Goal: Navigation & Orientation: Find specific page/section

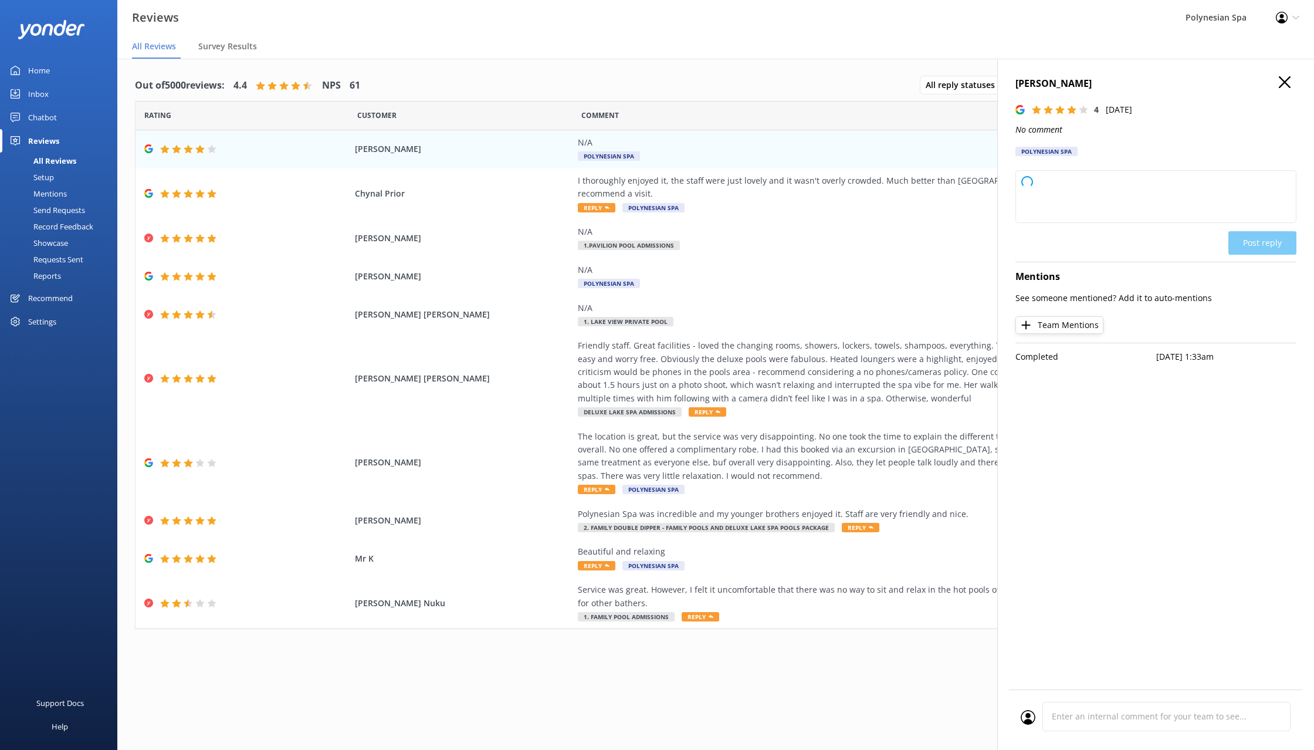
click at [36, 75] on div "Home" at bounding box center [39, 70] width 22 height 23
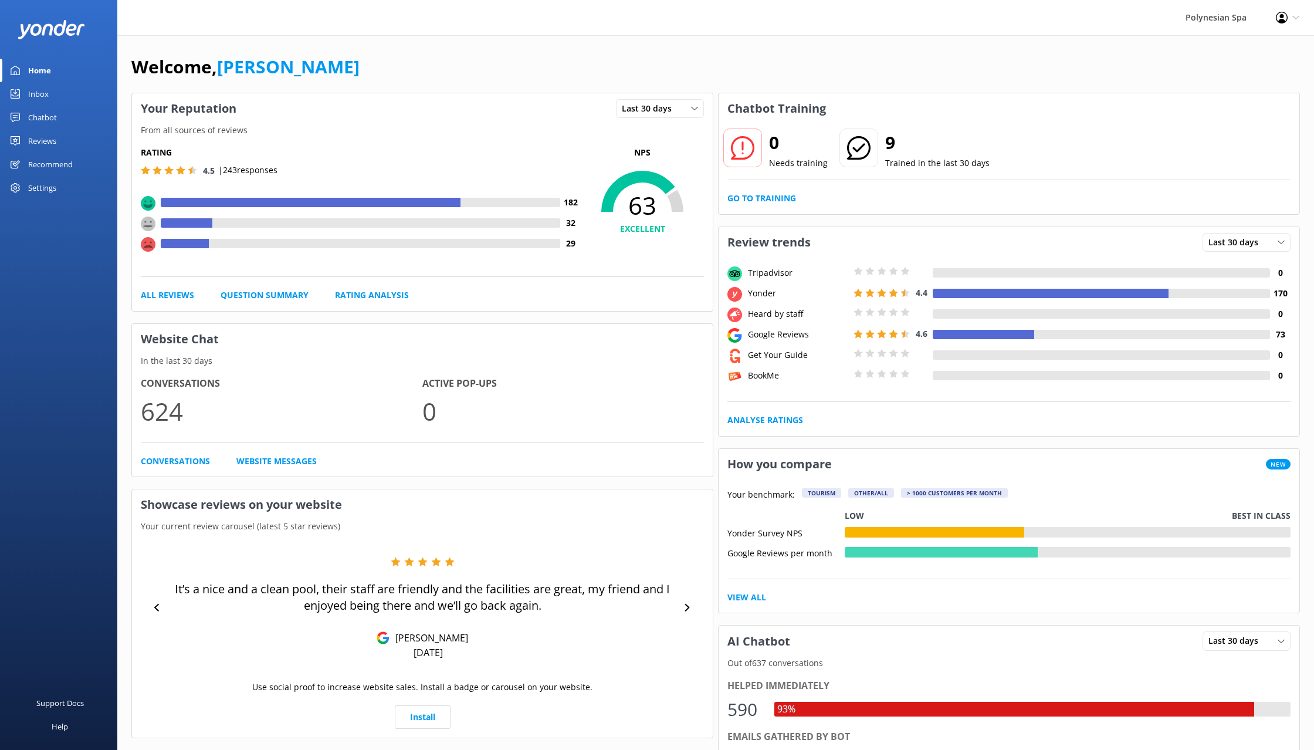
click at [45, 89] on div "Inbox" at bounding box center [38, 93] width 21 height 23
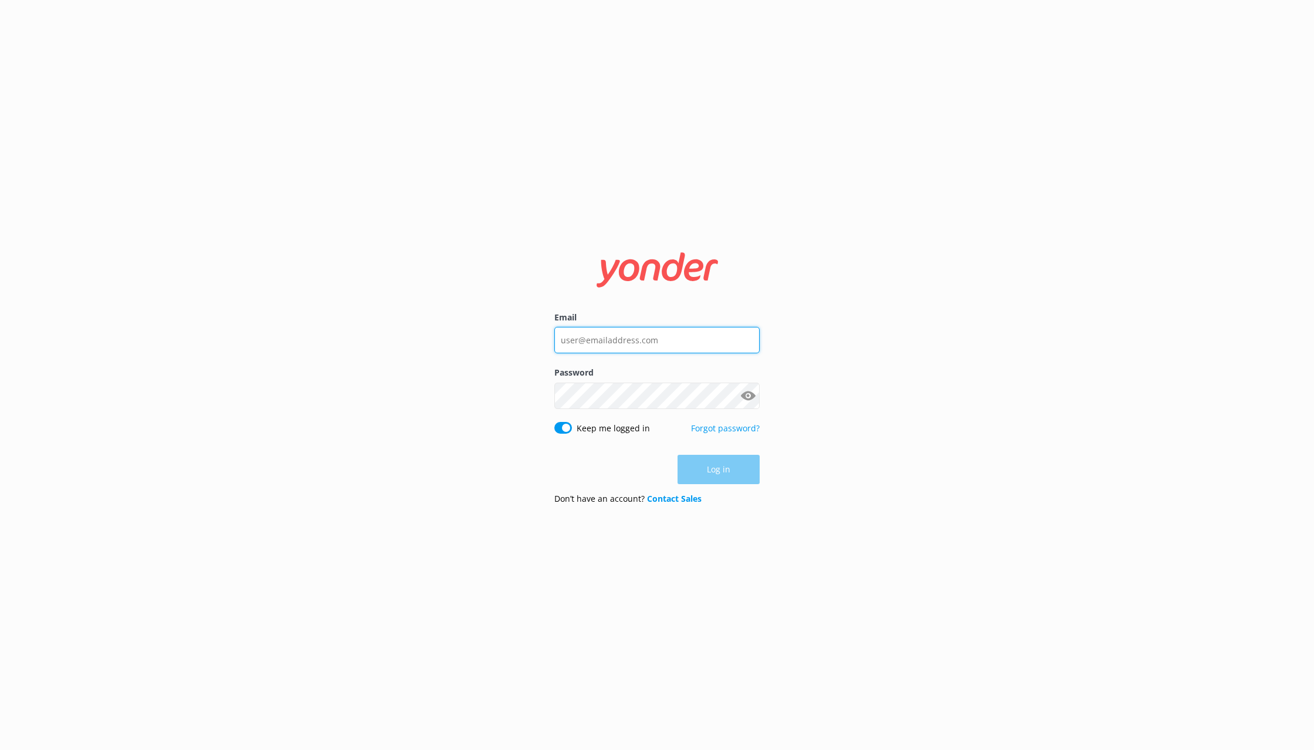
click at [693, 345] on input "Email" at bounding box center [656, 340] width 205 height 26
type input "[PERSON_NAME][EMAIL_ADDRESS][DOMAIN_NAME]"
click at [725, 472] on button "Log in" at bounding box center [719, 469] width 82 height 29
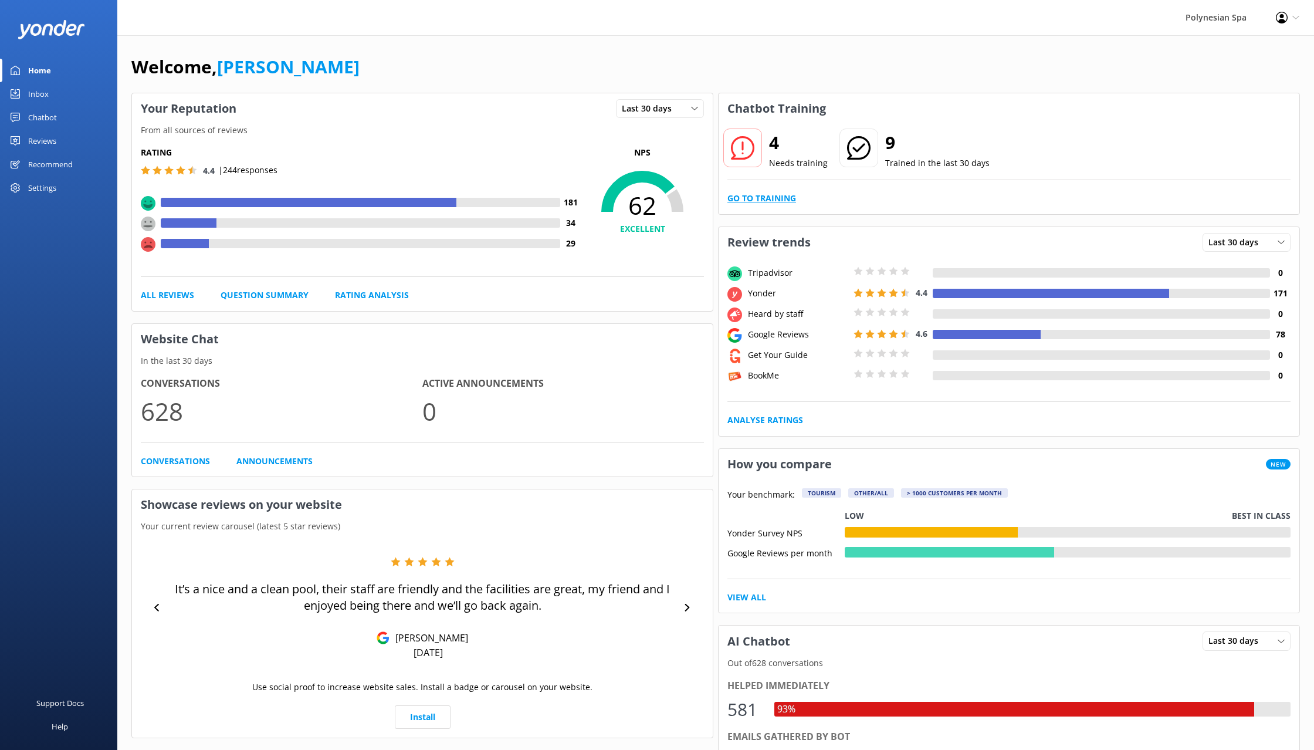
click at [774, 195] on link "Go to Training" at bounding box center [762, 198] width 69 height 13
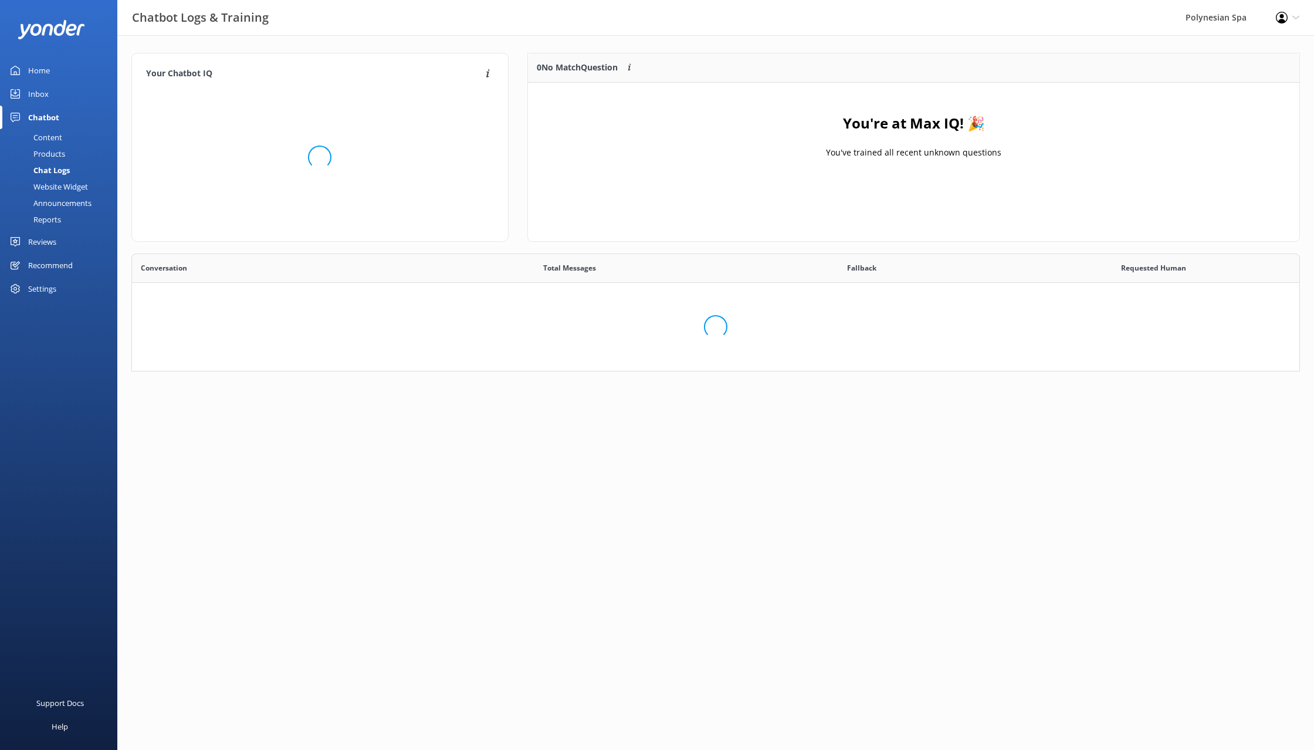
scroll to position [411, 1168]
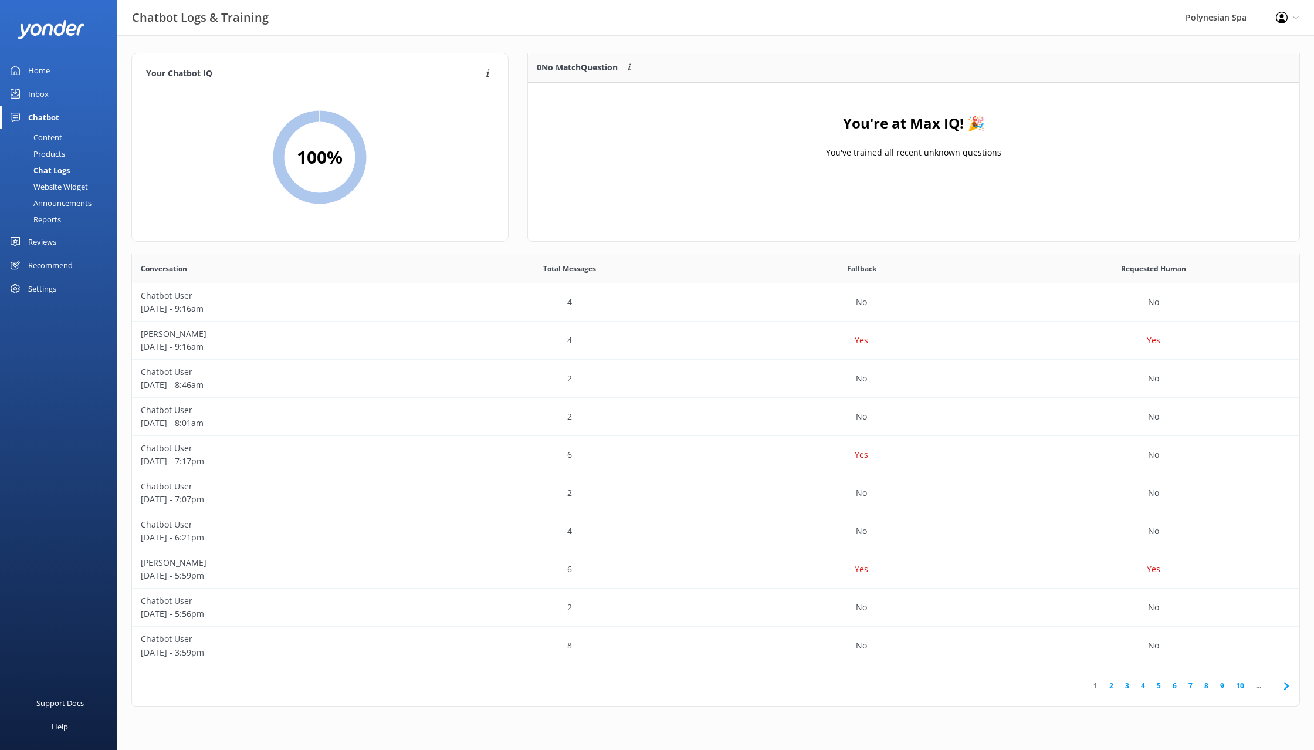
click at [35, 61] on div "Home" at bounding box center [39, 70] width 22 height 23
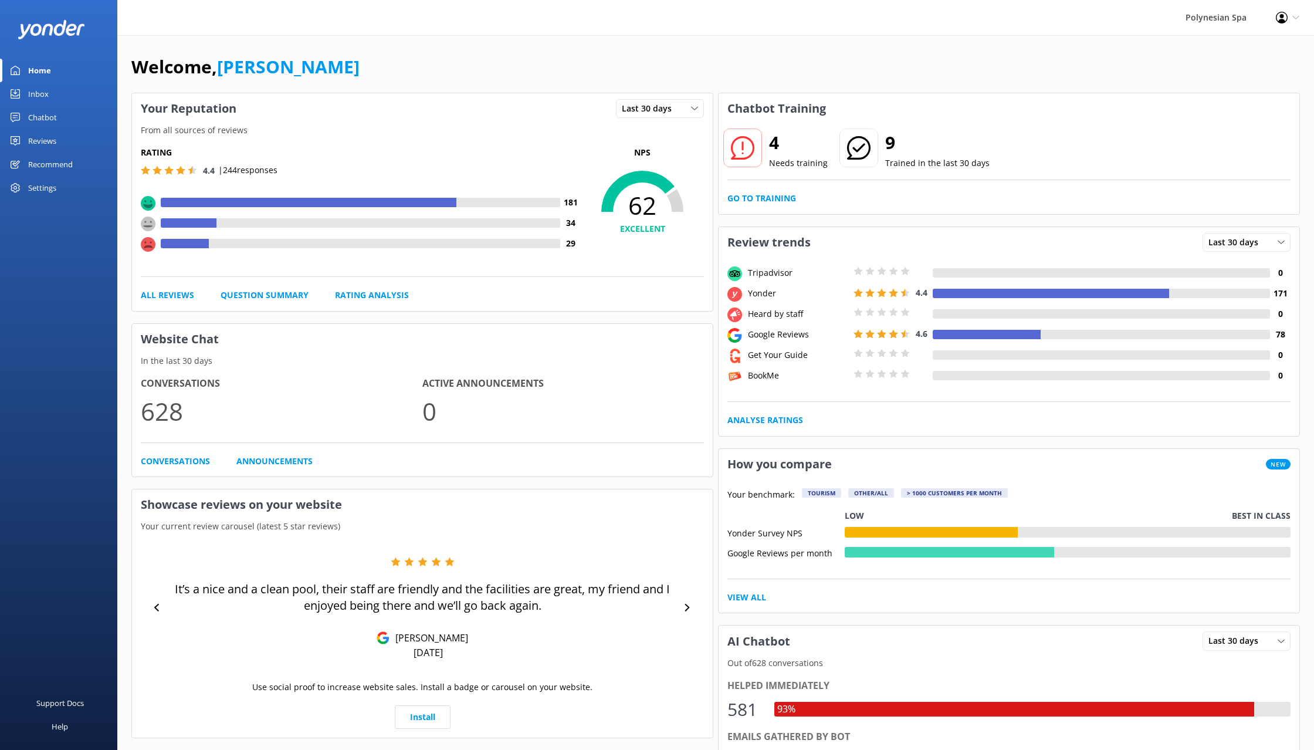
click at [41, 137] on div "Reviews" at bounding box center [42, 140] width 28 height 23
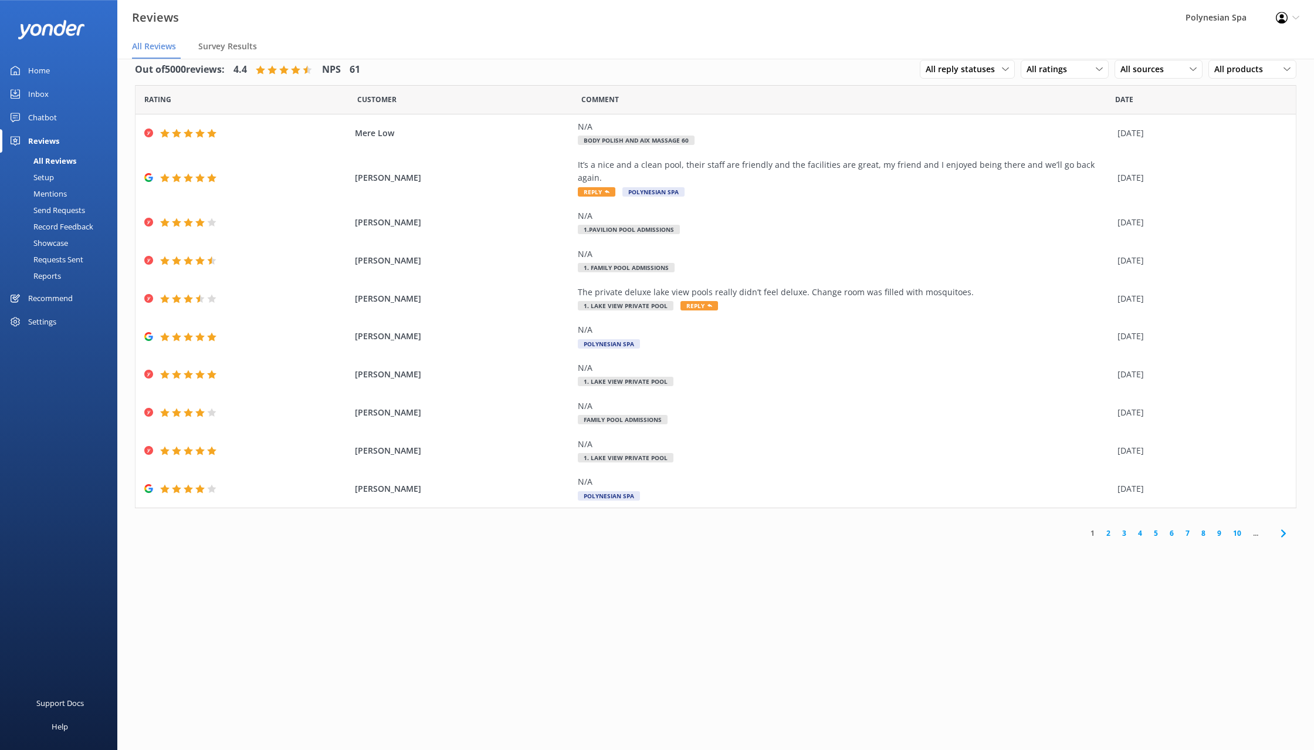
scroll to position [23, 0]
